Goal: Task Accomplishment & Management: Use online tool/utility

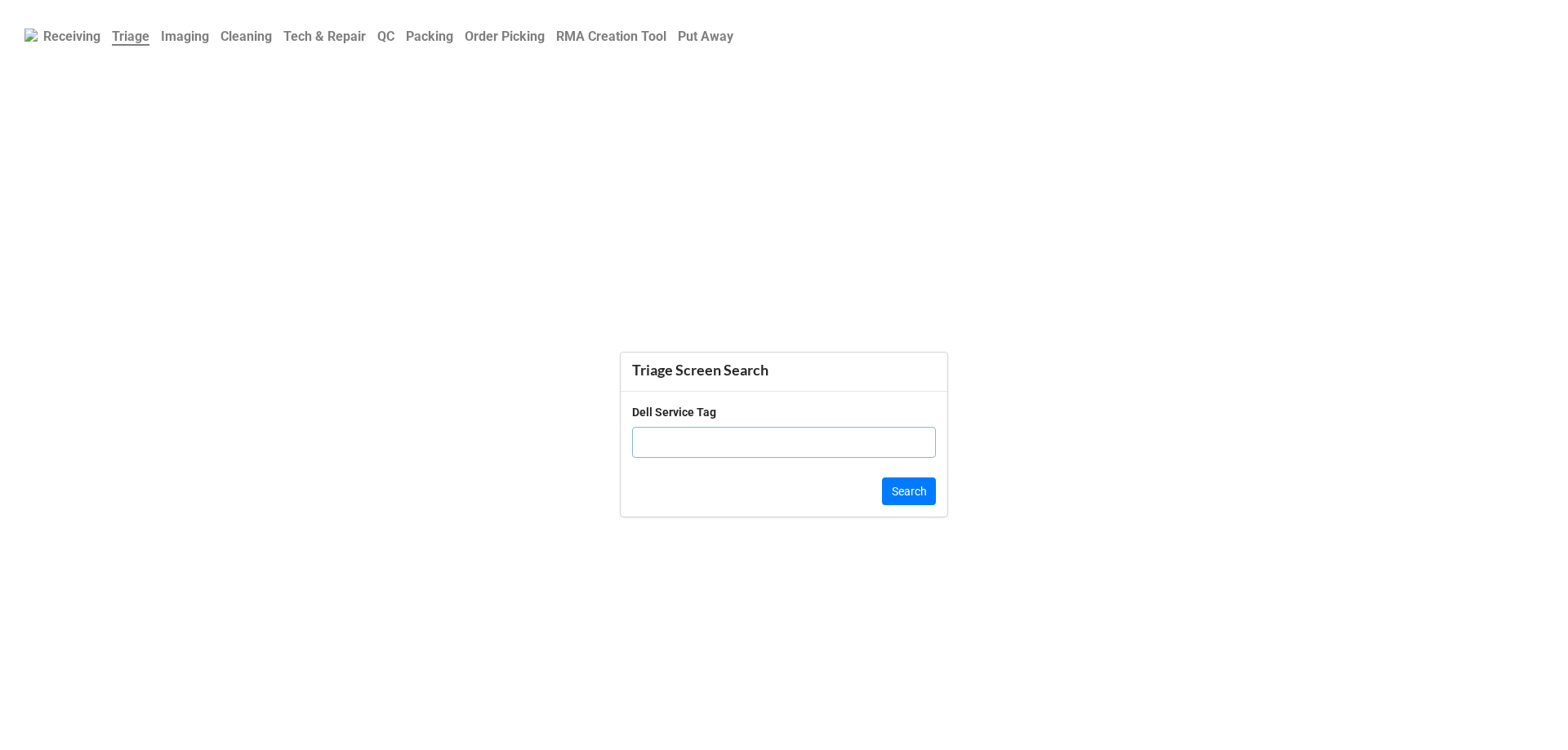
click at [395, 42] on b "QC" at bounding box center [385, 36] width 17 height 16
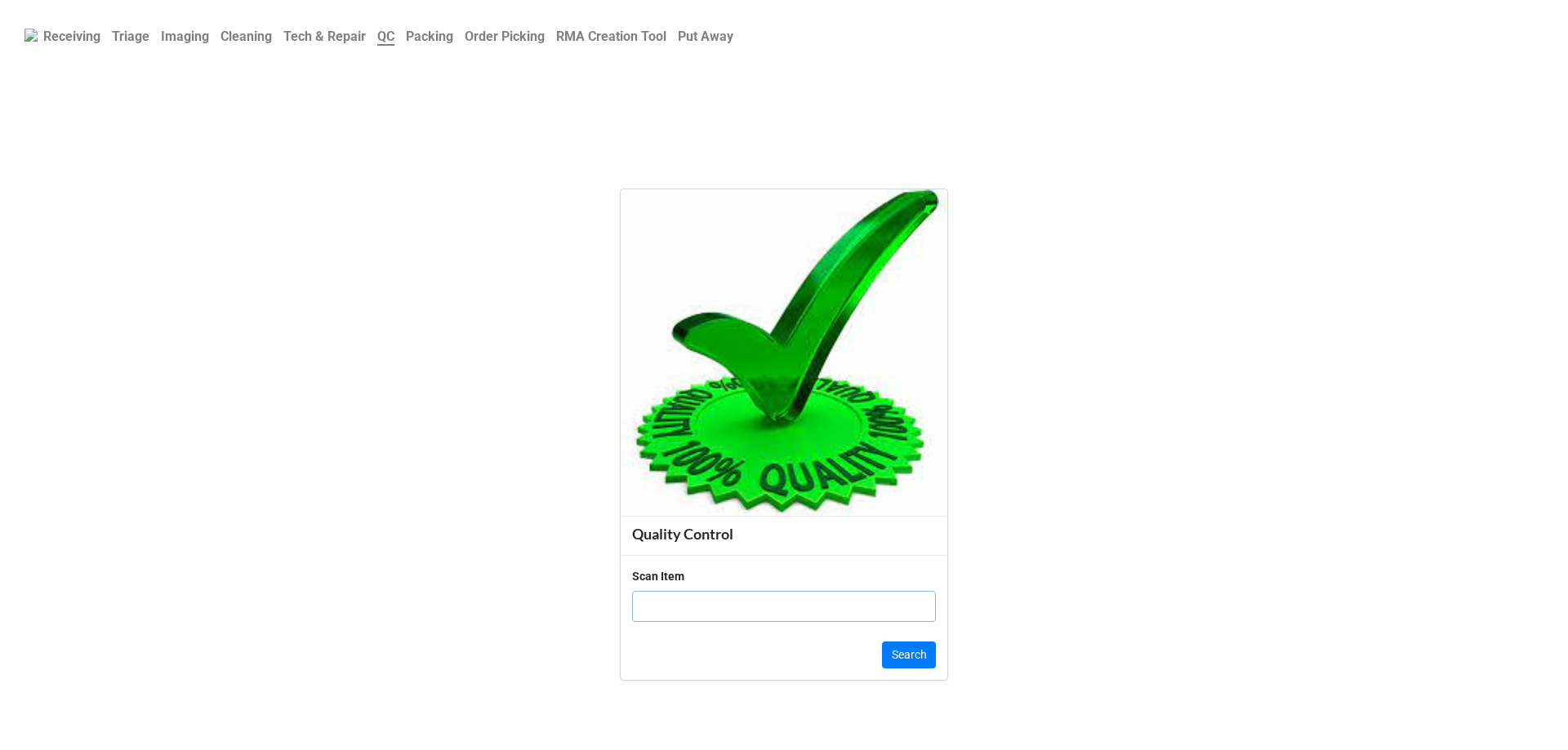
click at [859, 614] on input "text" at bounding box center [784, 606] width 303 height 31
click button "Search" at bounding box center [909, 656] width 54 height 28
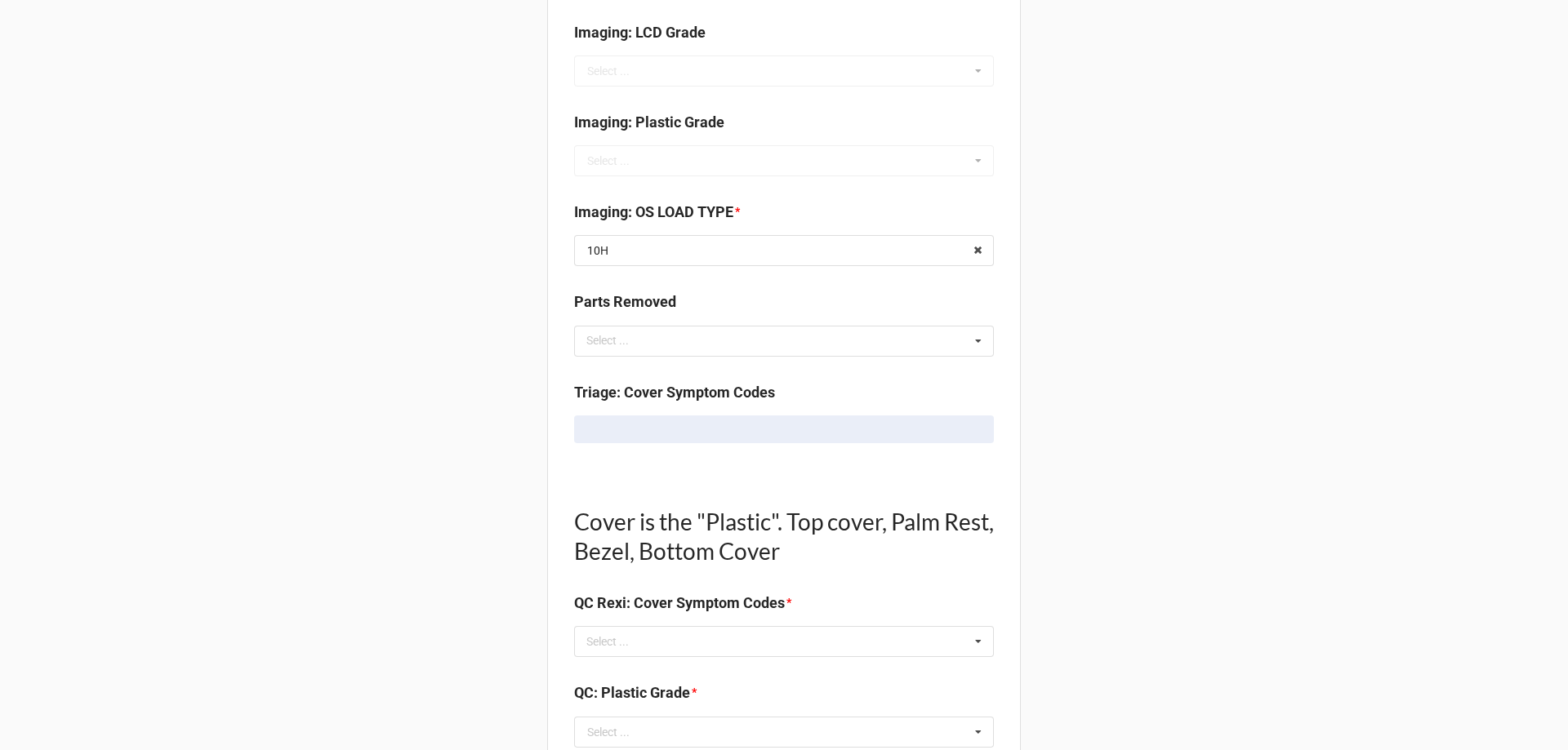
scroll to position [735, 0]
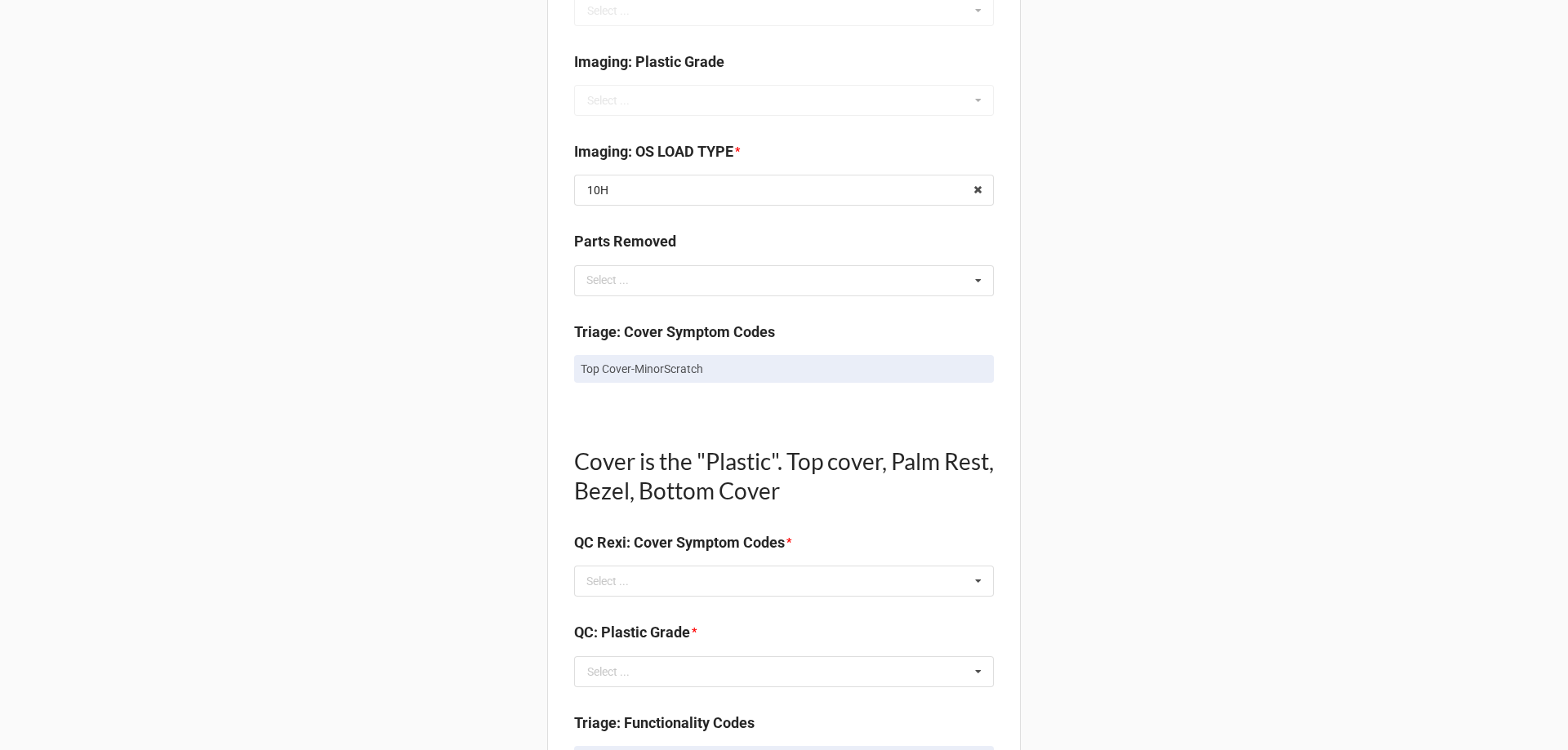
click at [688, 368] on p "Top Cover-MinorScratch" at bounding box center [784, 369] width 407 height 17
click at [687, 367] on p "Top Cover-MinorScratch" at bounding box center [784, 369] width 407 height 17
copy div "Top Cover-MinorScratch"
click at [617, 575] on div "Select ..." at bounding box center [617, 582] width 70 height 19
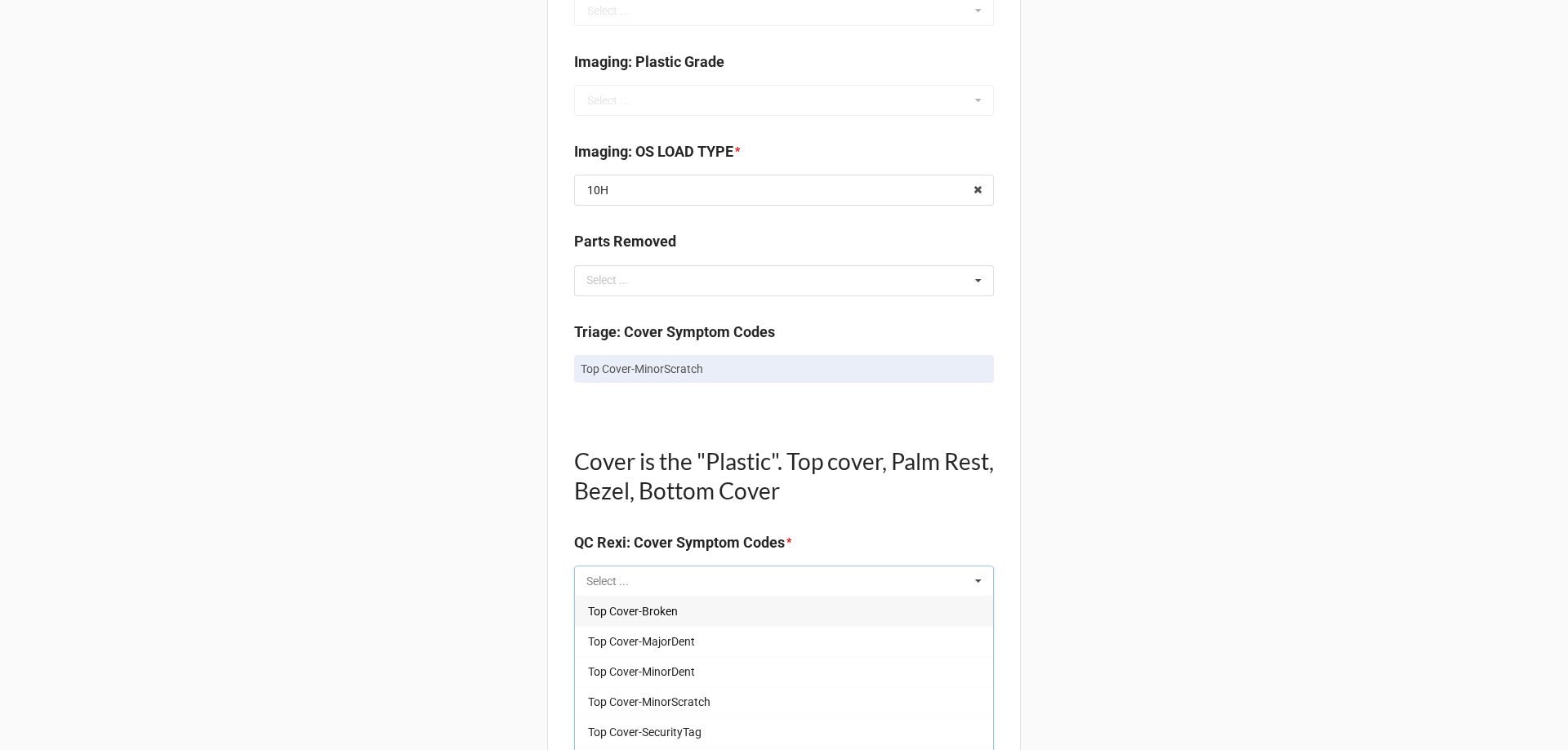
paste input "Top Cover-MinorScratch"
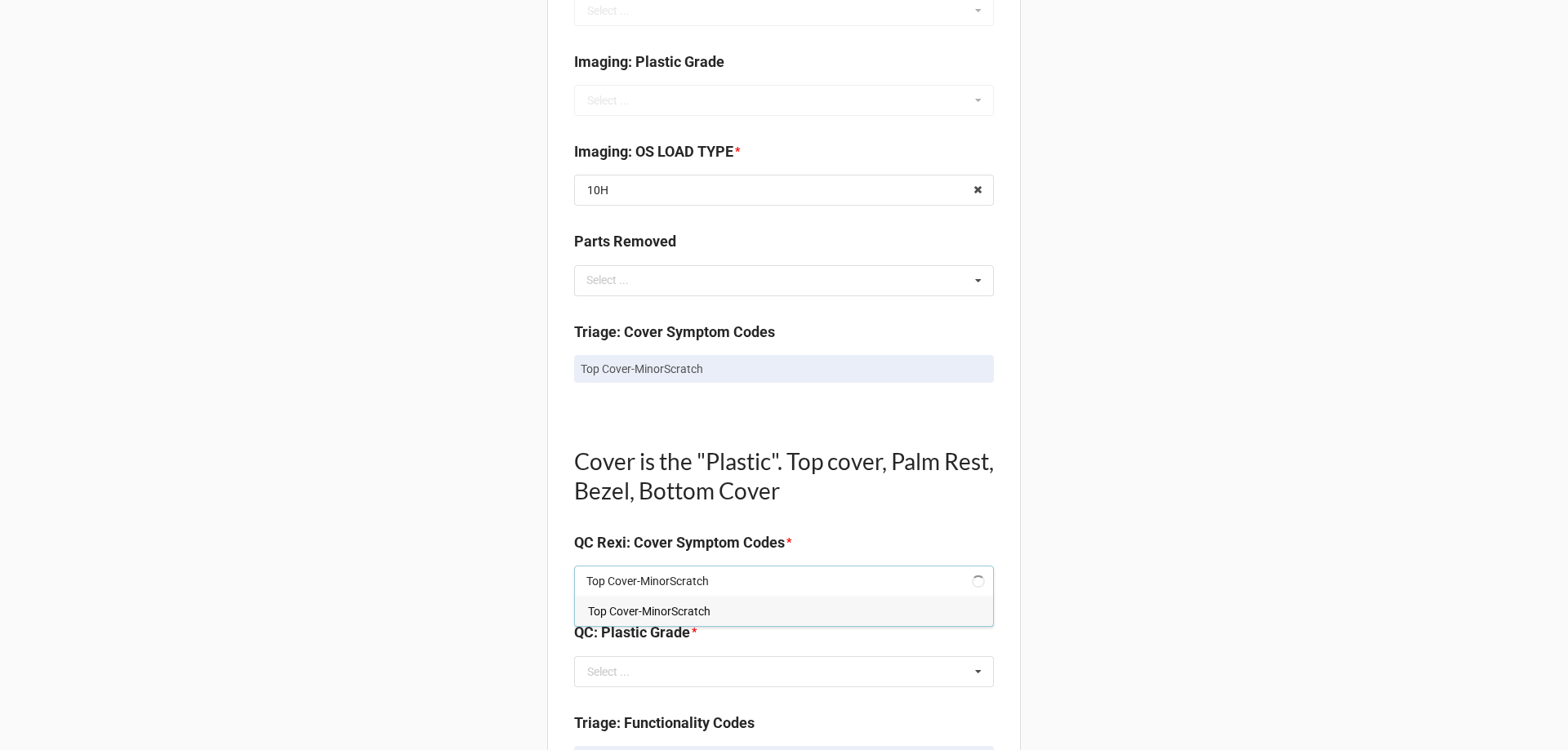
type input "Top Cover-MinorScratch"
drag, startPoint x: 629, startPoint y: 616, endPoint x: 468, endPoint y: 556, distance: 171.8
click at [627, 617] on span "Top Cover-MinorScratch" at bounding box center [650, 611] width 123 height 13
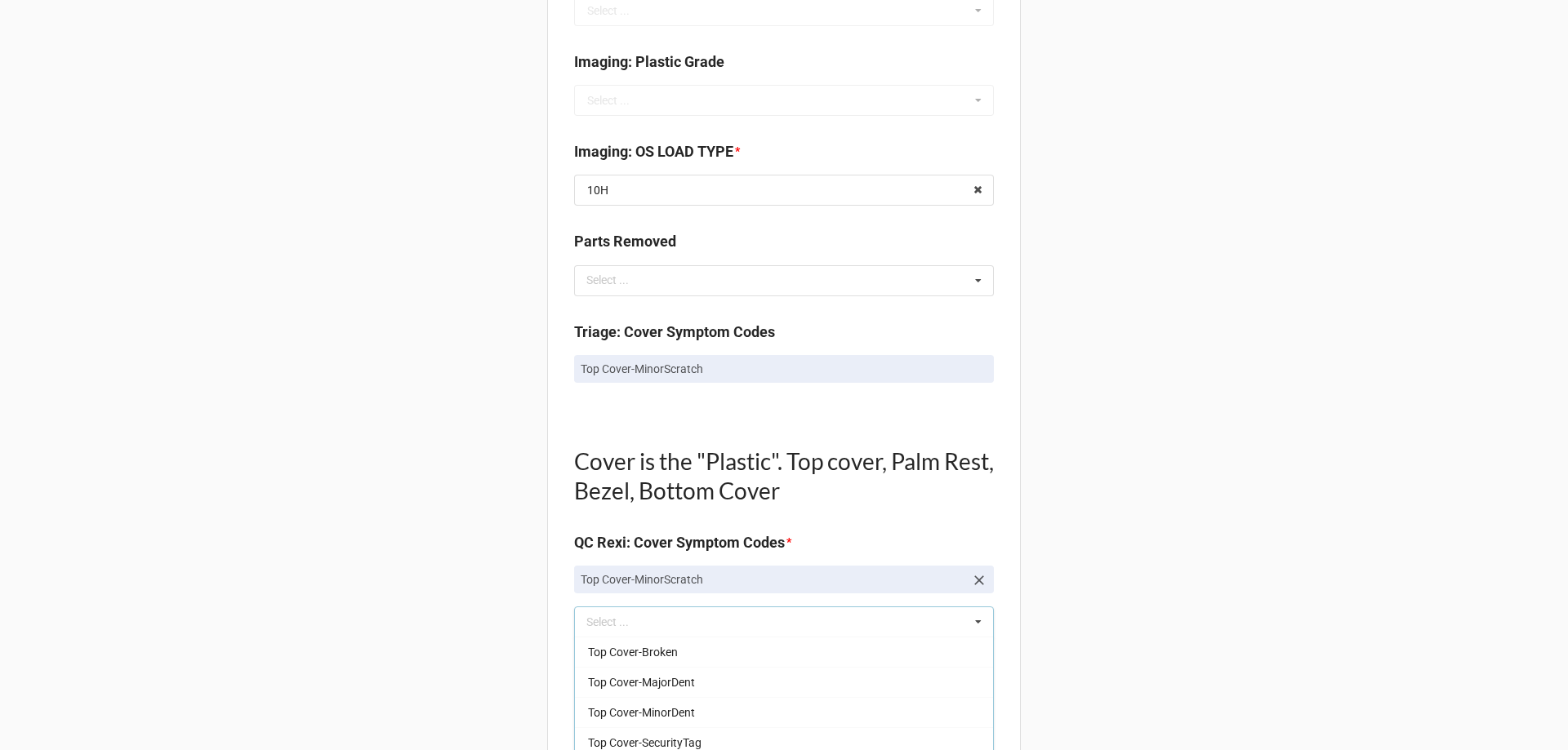
click at [430, 542] on div "Back Receiving Triage Imaging Cleaning Tech & Repair QC Packing Order Picking R…" at bounding box center [784, 672] width 1568 height 2815
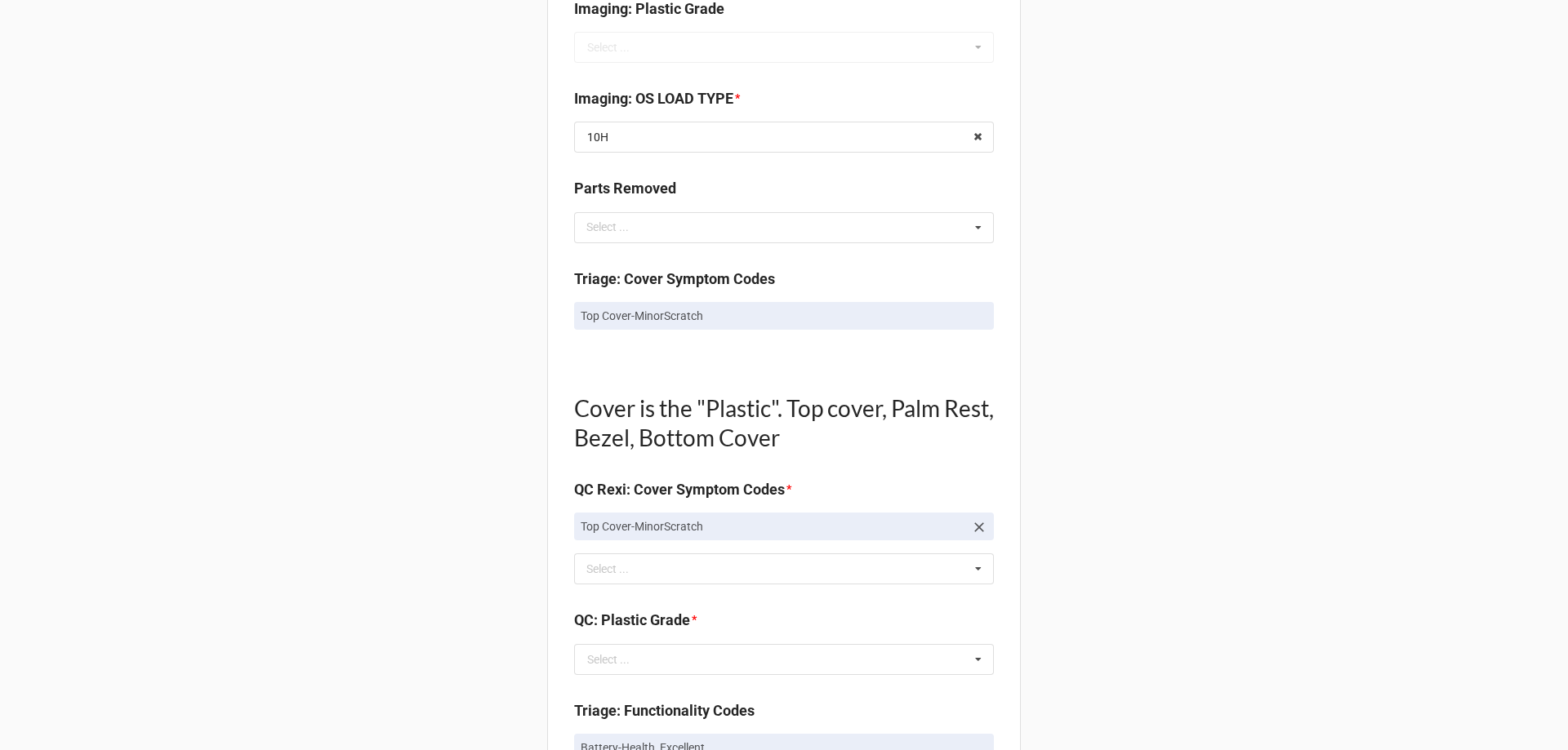
scroll to position [817, 0]
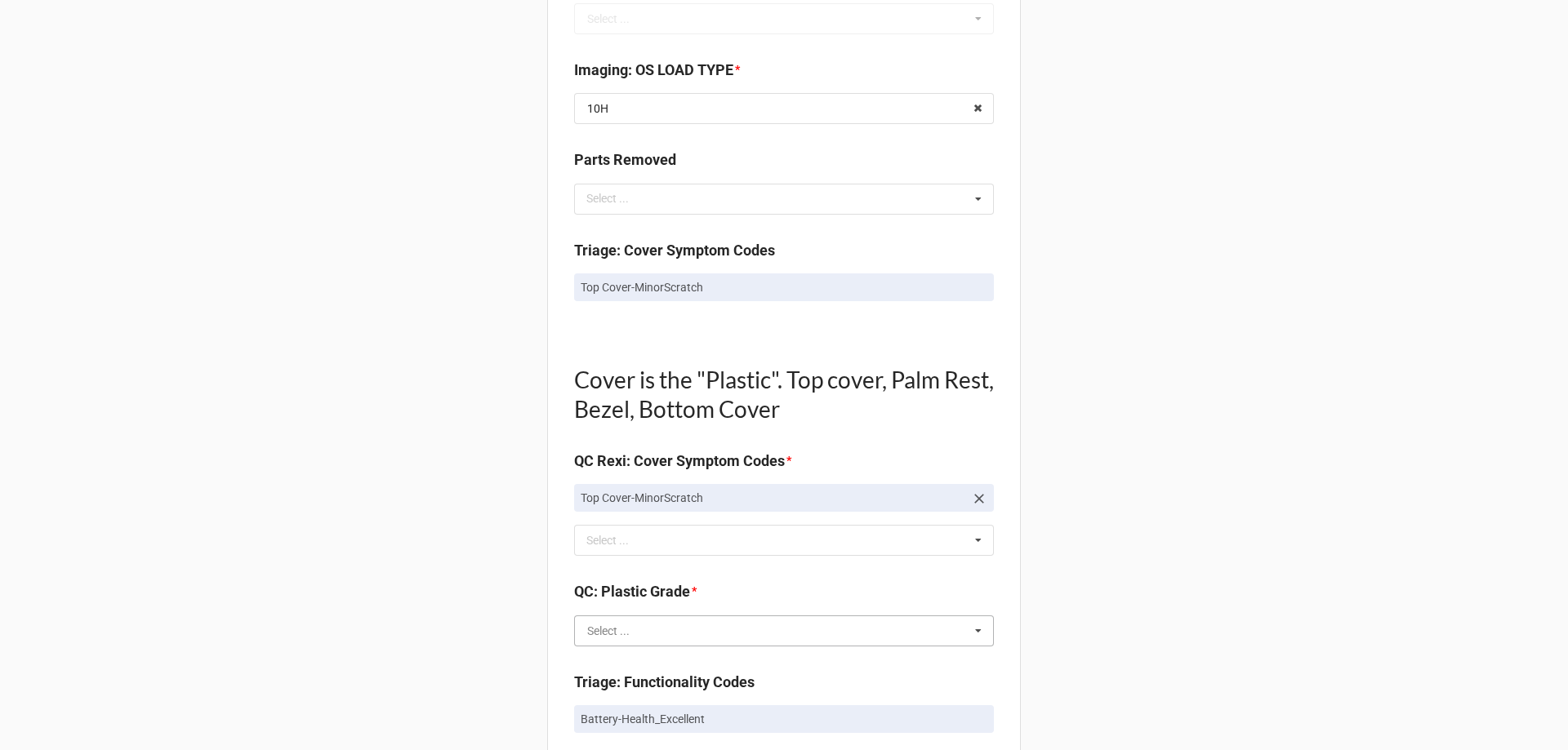
click at [650, 637] on input "text" at bounding box center [784, 632] width 418 height 30
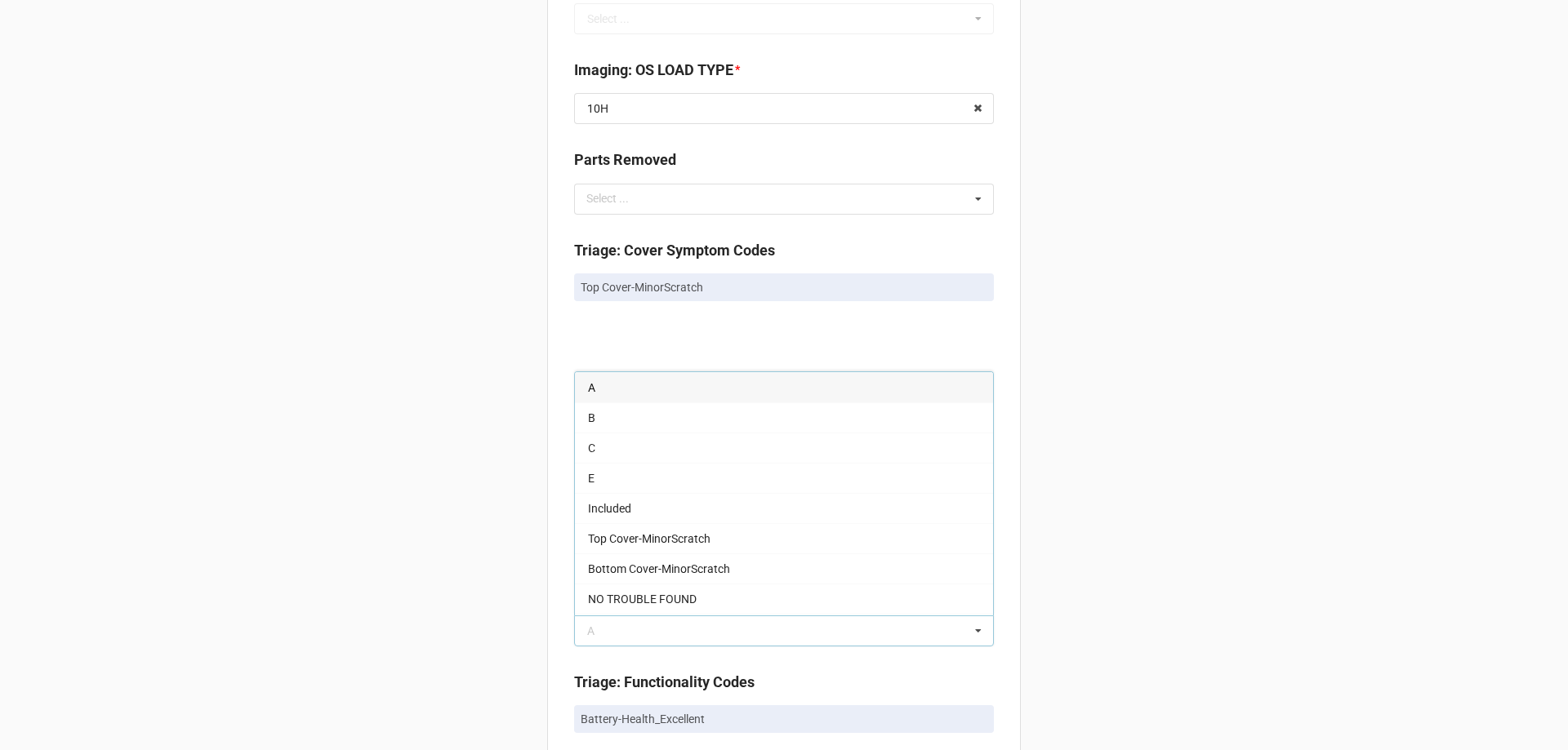
click at [450, 498] on div "Back Receiving Triage Imaging Cleaning Tech & Repair QC Packing Order Picking R…" at bounding box center [784, 590] width 1568 height 2815
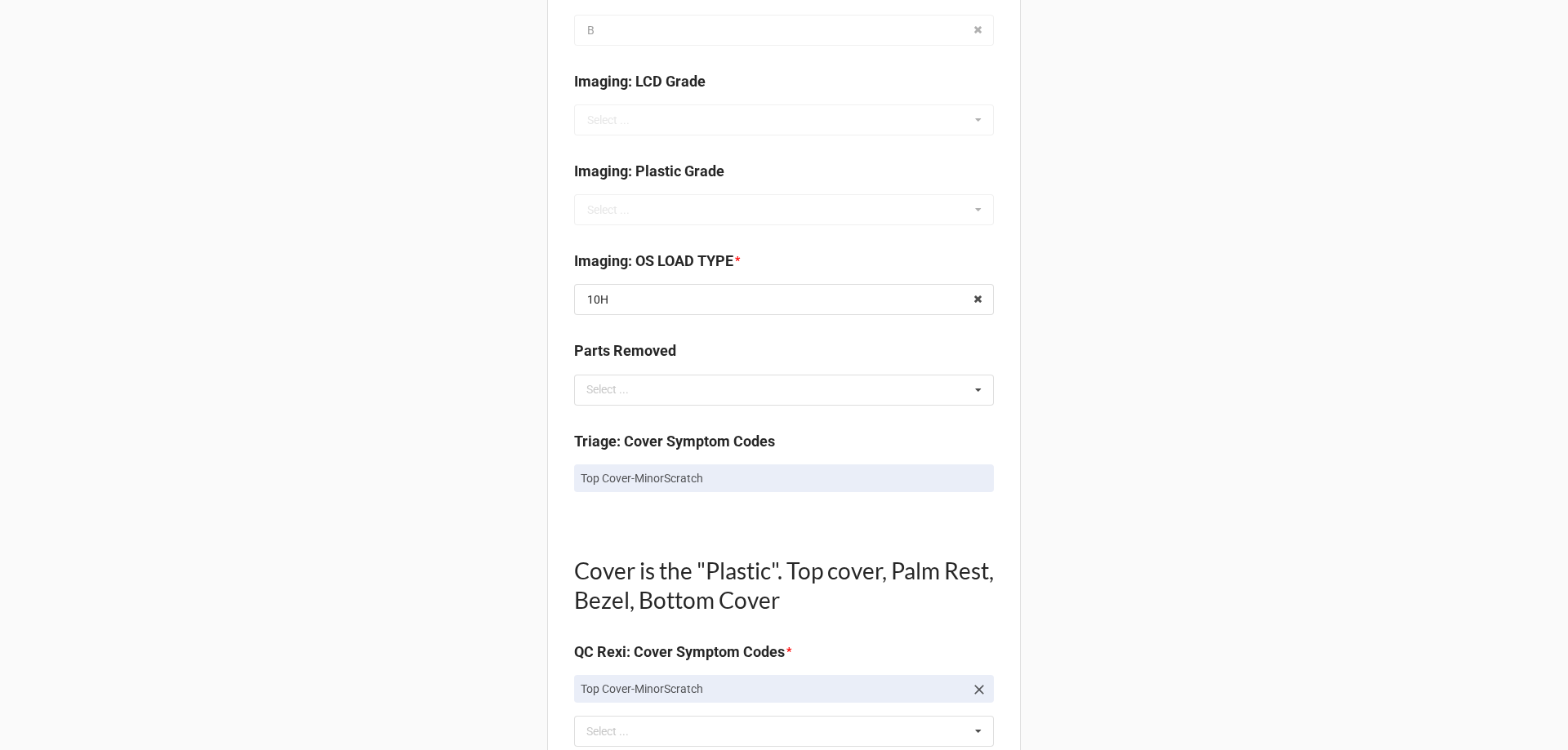
scroll to position [898, 0]
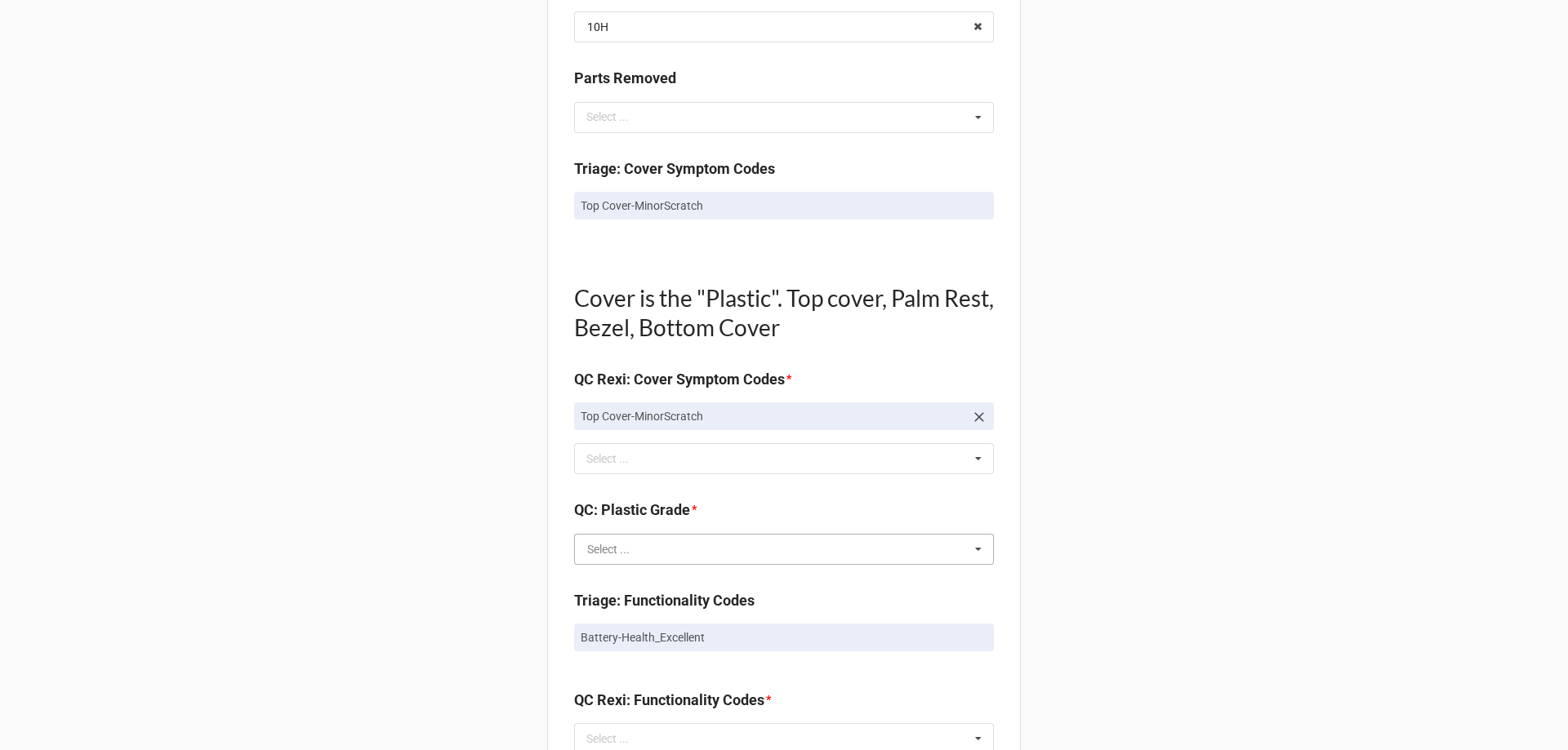
click at [657, 552] on input "text" at bounding box center [784, 550] width 418 height 30
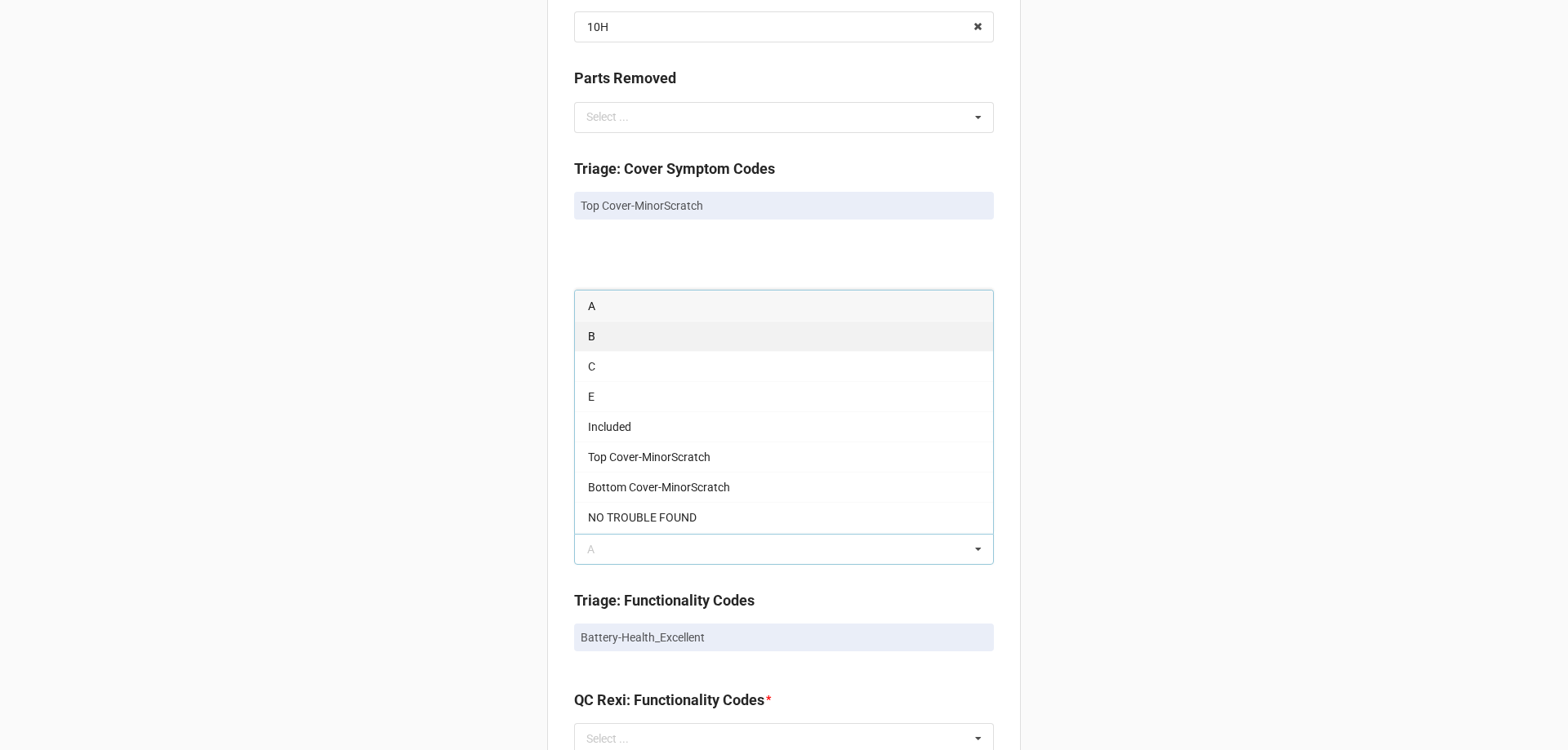
click at [590, 339] on span "B" at bounding box center [592, 337] width 7 height 13
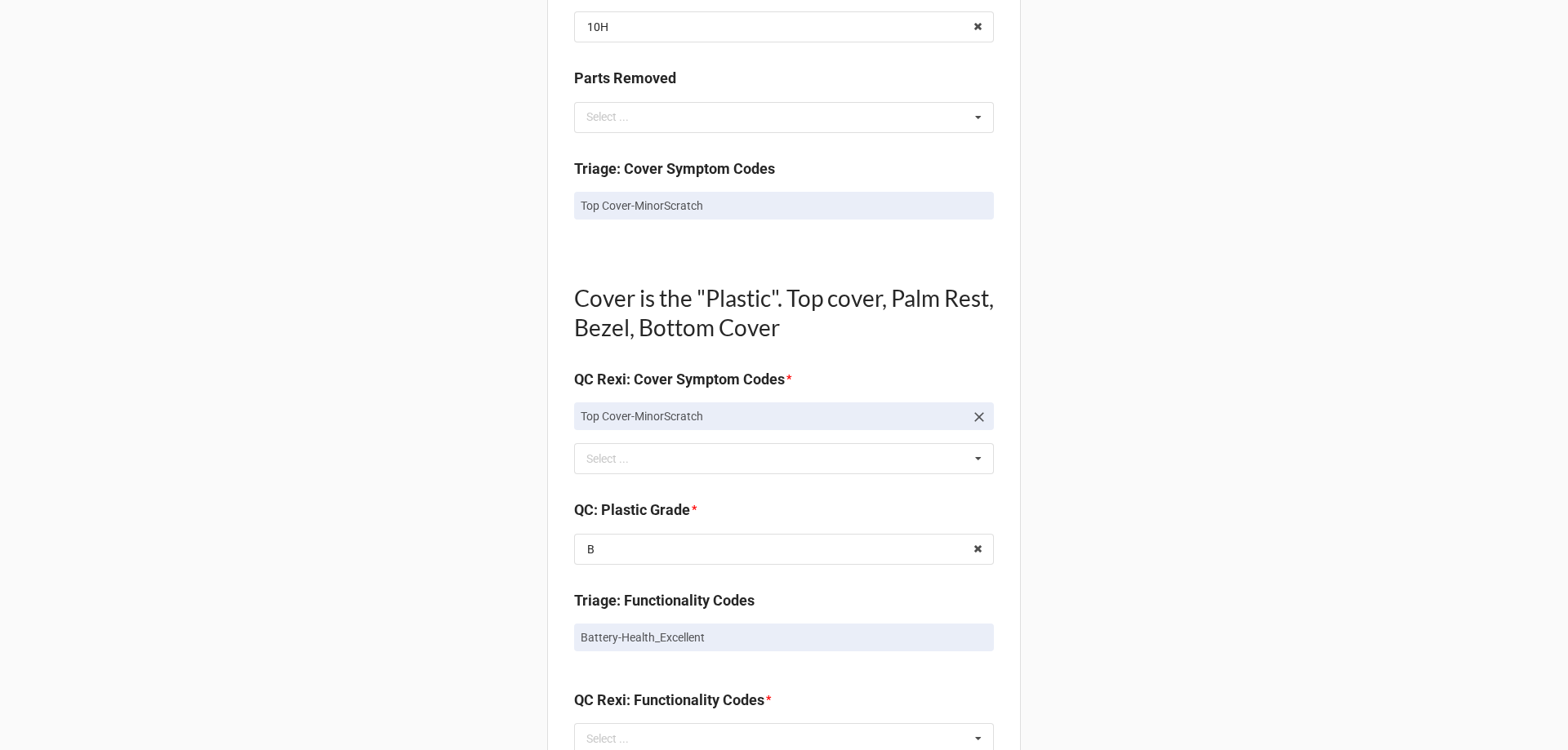
click at [450, 445] on div "Back Receiving Triage Imaging Cleaning Tech & Repair QC Packing Order Picking R…" at bounding box center [784, 509] width 1568 height 2815
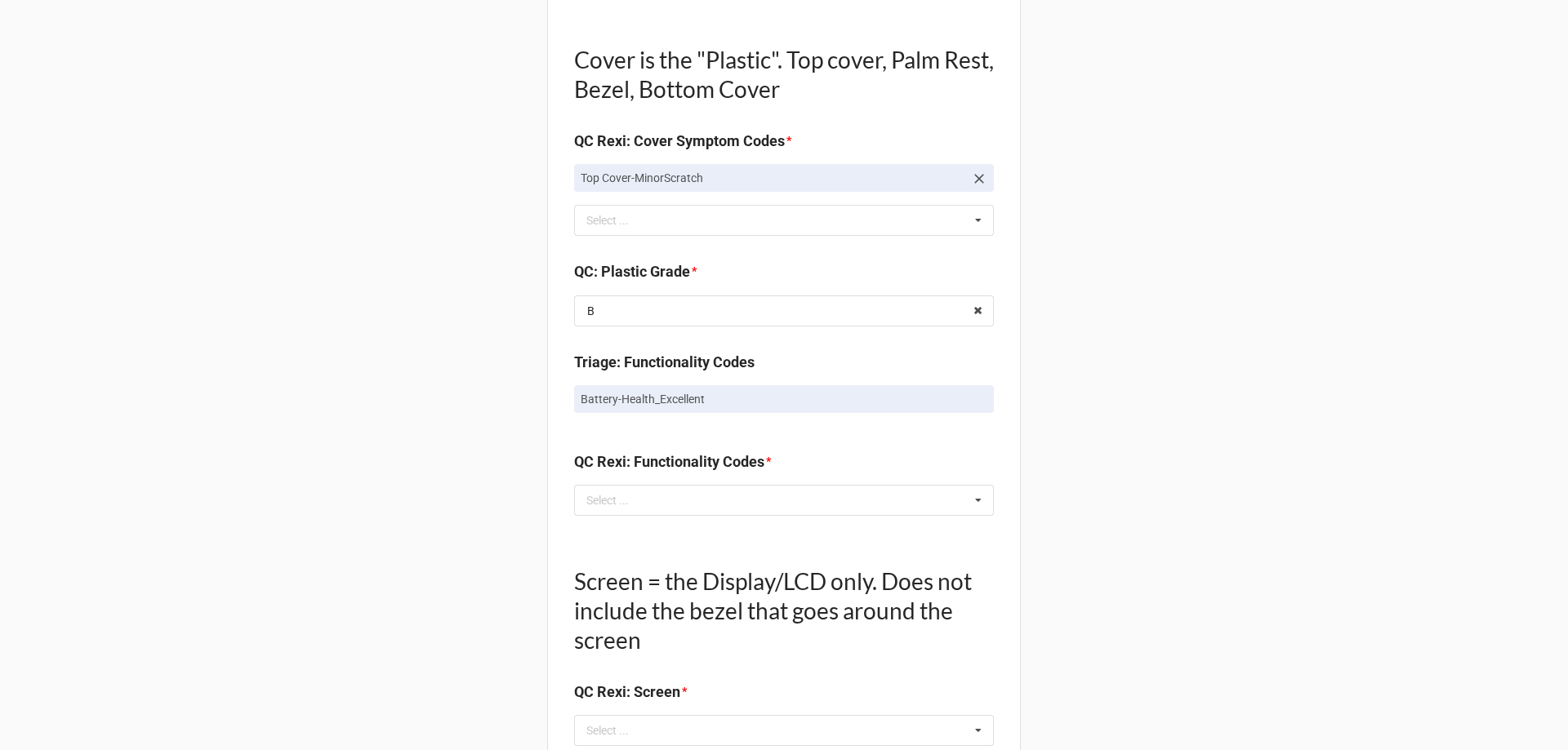
scroll to position [1144, 0]
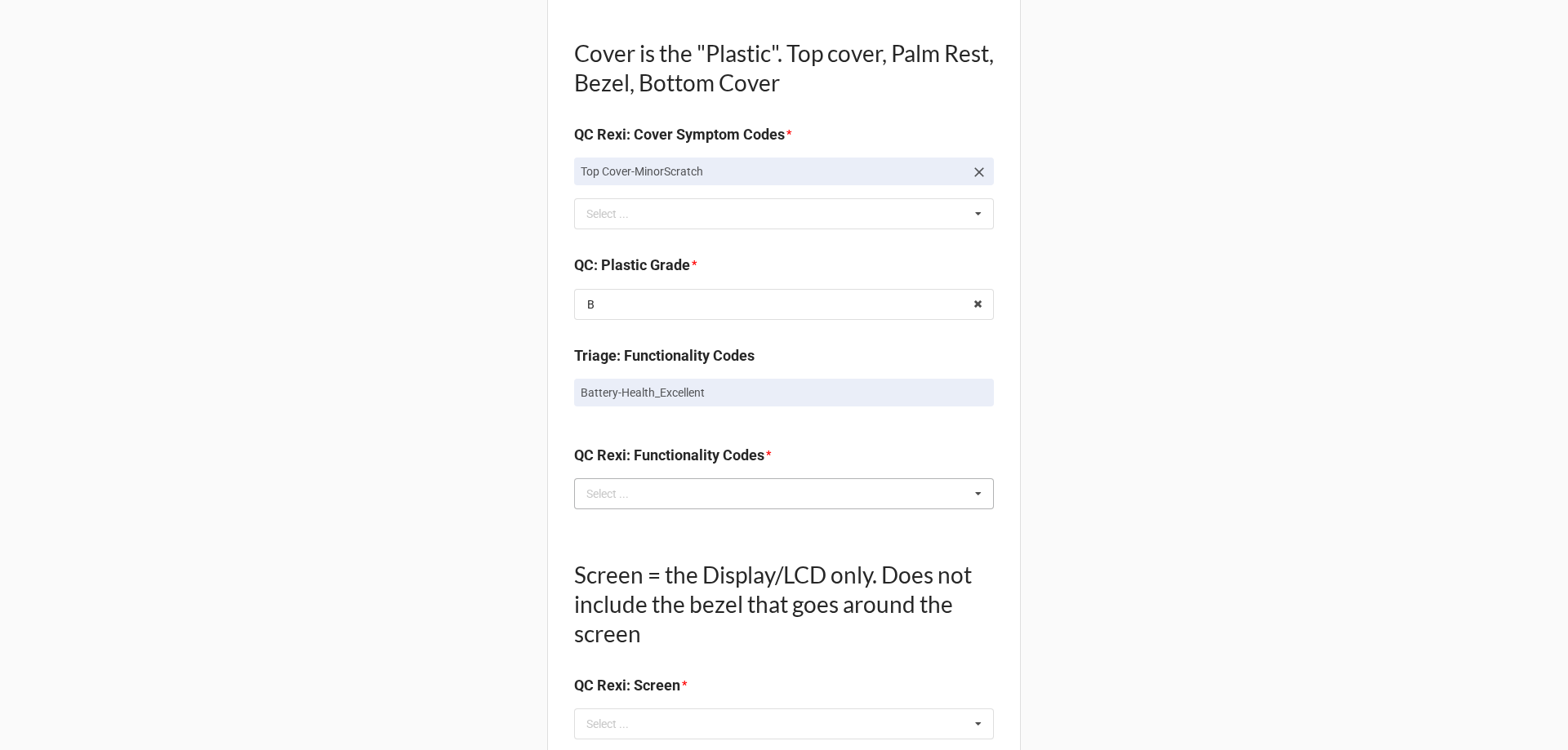
click at [691, 490] on div "Select ... No results found." at bounding box center [784, 493] width 420 height 31
type input "ex"
click at [657, 552] on span "Battery-Health_Excellent" at bounding box center [650, 555] width 124 height 13
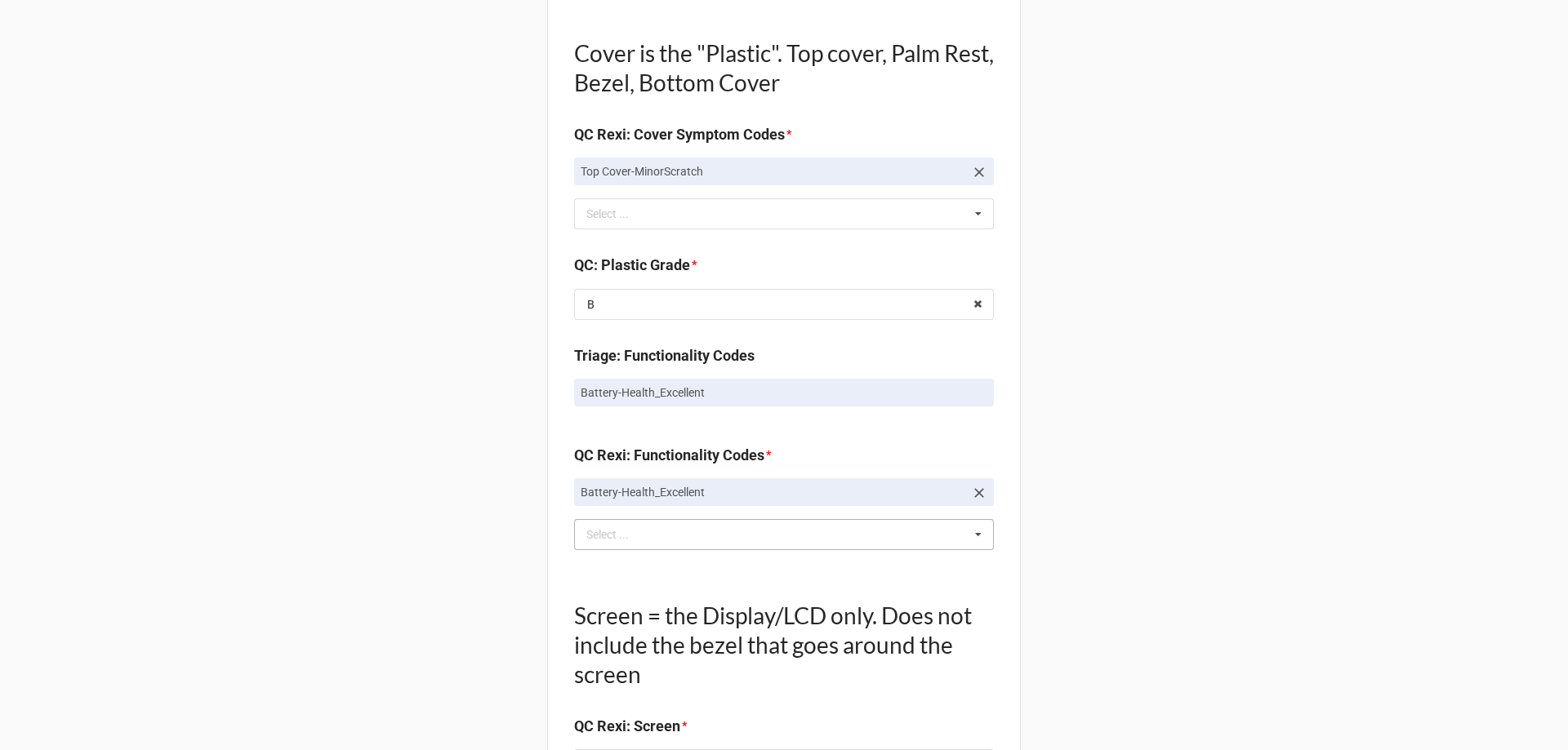
click at [448, 516] on div "Back Receiving Triage Imaging Cleaning Tech & Repair QC Packing Order Picking R…" at bounding box center [784, 284] width 1568 height 2856
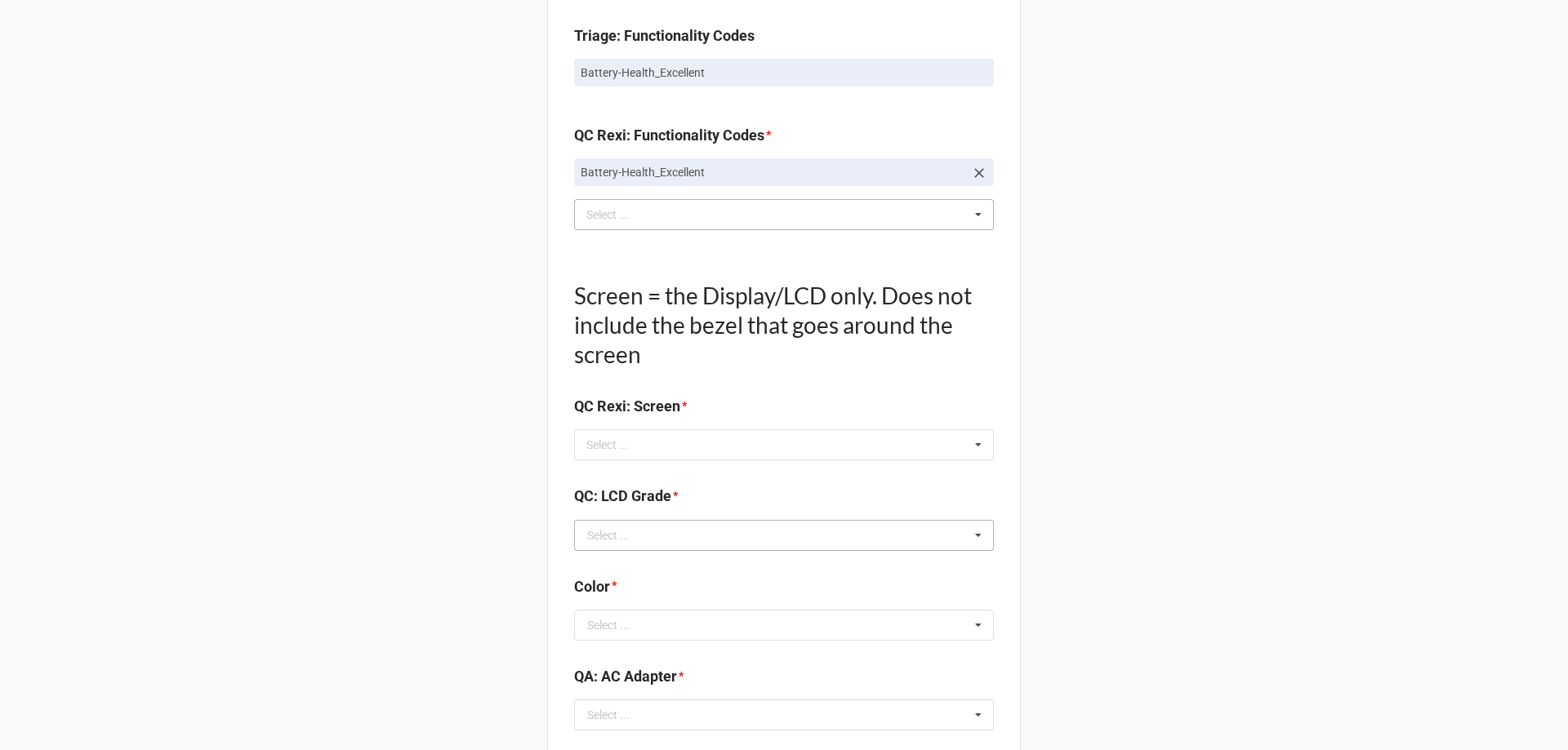
scroll to position [1470, 0]
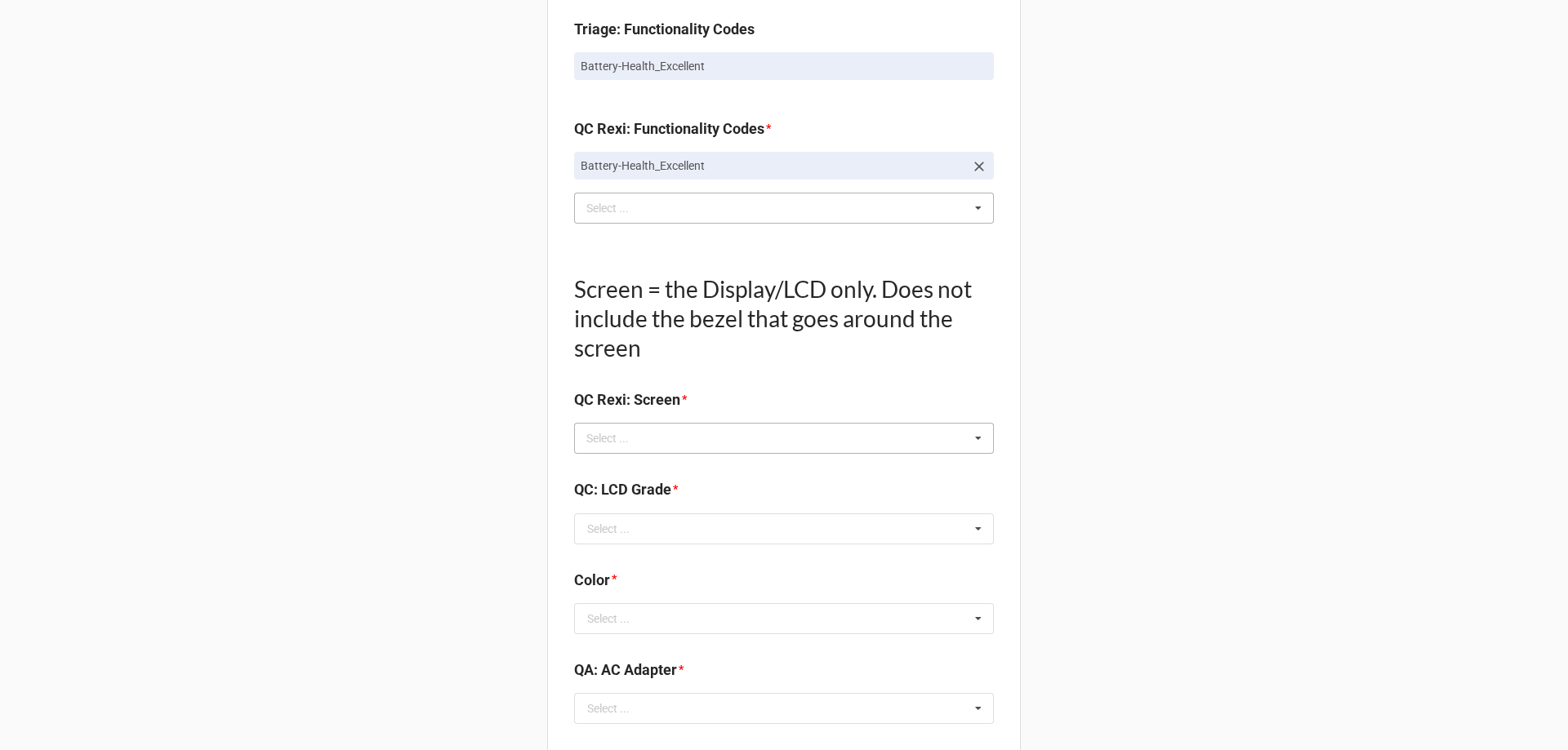
click at [660, 440] on div "Select ... No results found." at bounding box center [784, 438] width 420 height 31
